Goal: Information Seeking & Learning: Find specific fact

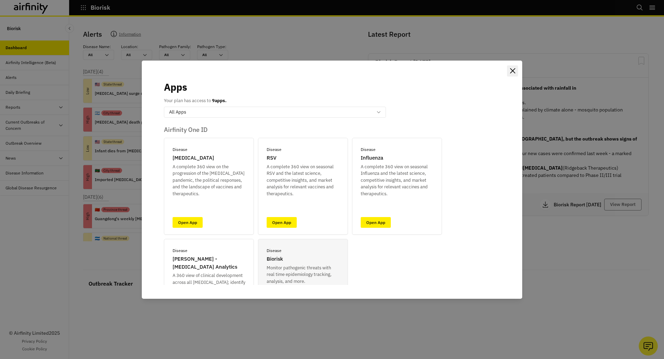
click at [508, 68] on button "Close" at bounding box center [512, 70] width 11 height 11
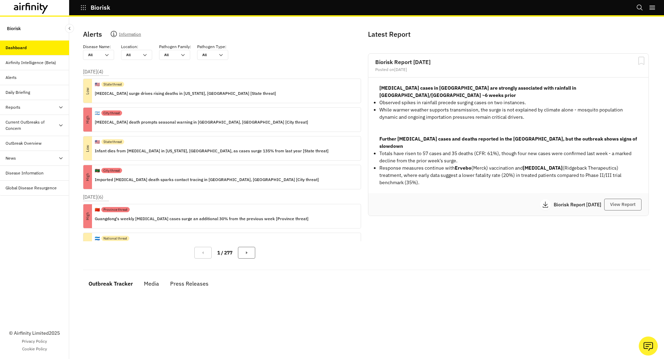
scroll to position [14, 0]
click at [86, 5] on icon "button" at bounding box center [83, 7] width 6 height 6
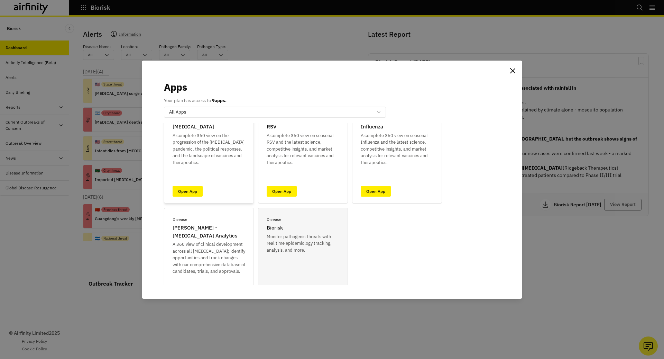
scroll to position [50, 0]
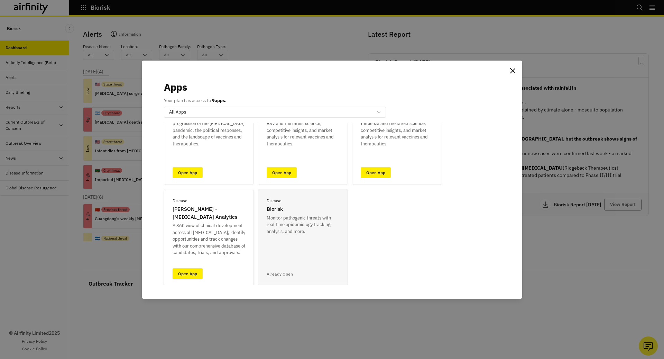
click at [183, 270] on link "Open App" at bounding box center [188, 273] width 30 height 11
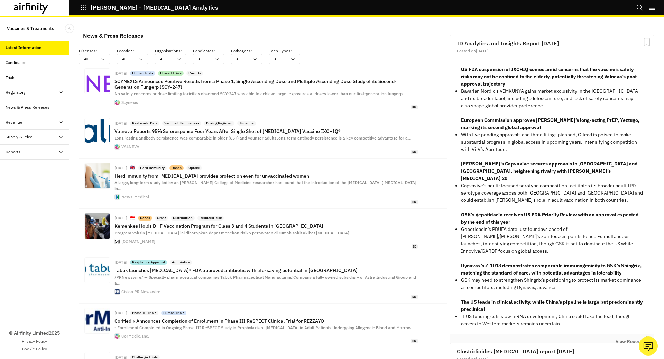
scroll to position [520, 207]
click at [642, 9] on icon "Search" at bounding box center [639, 7] width 7 height 7
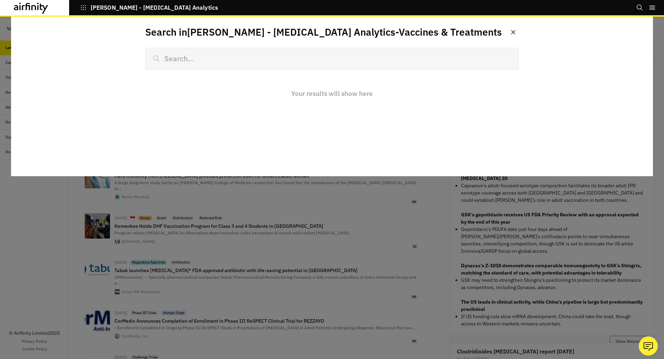
scroll to position [0, 0]
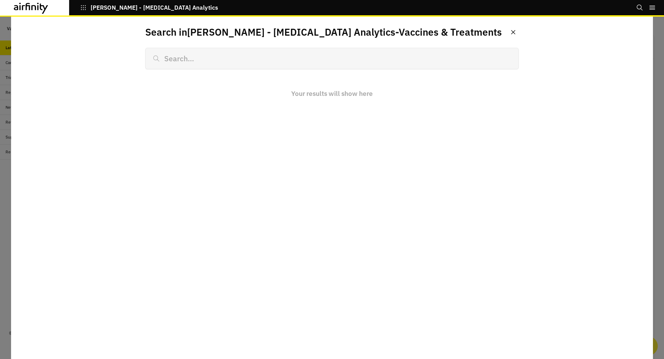
type input "g"
type input "gonorrhe"
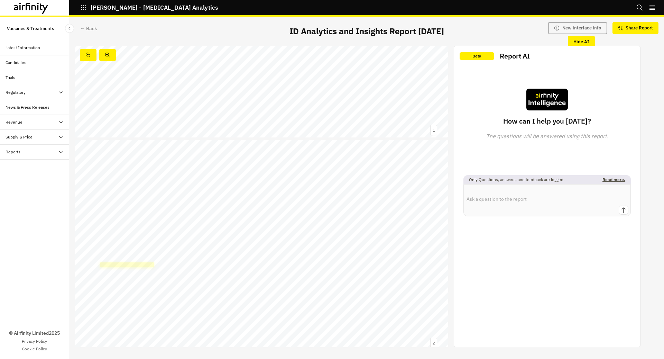
click at [147, 264] on link at bounding box center [127, 264] width 54 height 5
drag, startPoint x: 234, startPoint y: 107, endPoint x: 249, endPoint y: 108, distance: 14.5
click at [249, 108] on span "Gonorrhoea diagnoses in England have doubled since 2014, with GBMSM presenting" at bounding box center [206, 107] width 235 height 5
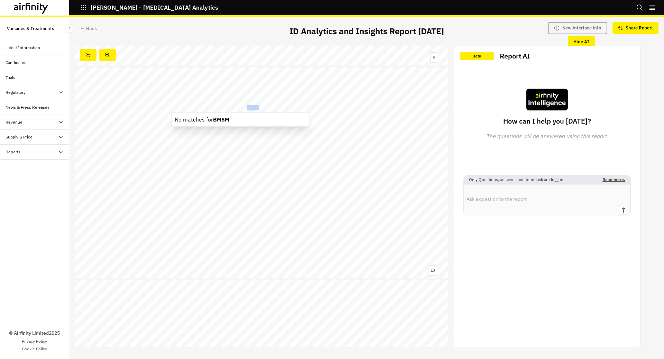
drag, startPoint x: 249, startPoint y: 108, endPoint x: 233, endPoint y: 108, distance: 15.6
click at [233, 108] on span "Gonorrhoea diagnoses in England have doubled since 2014, with GBMSM presenting" at bounding box center [206, 107] width 235 height 5
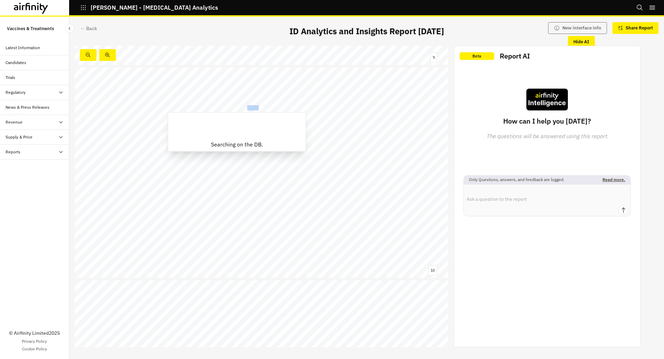
copy span "GBMSM"
